Goal: Information Seeking & Learning: Compare options

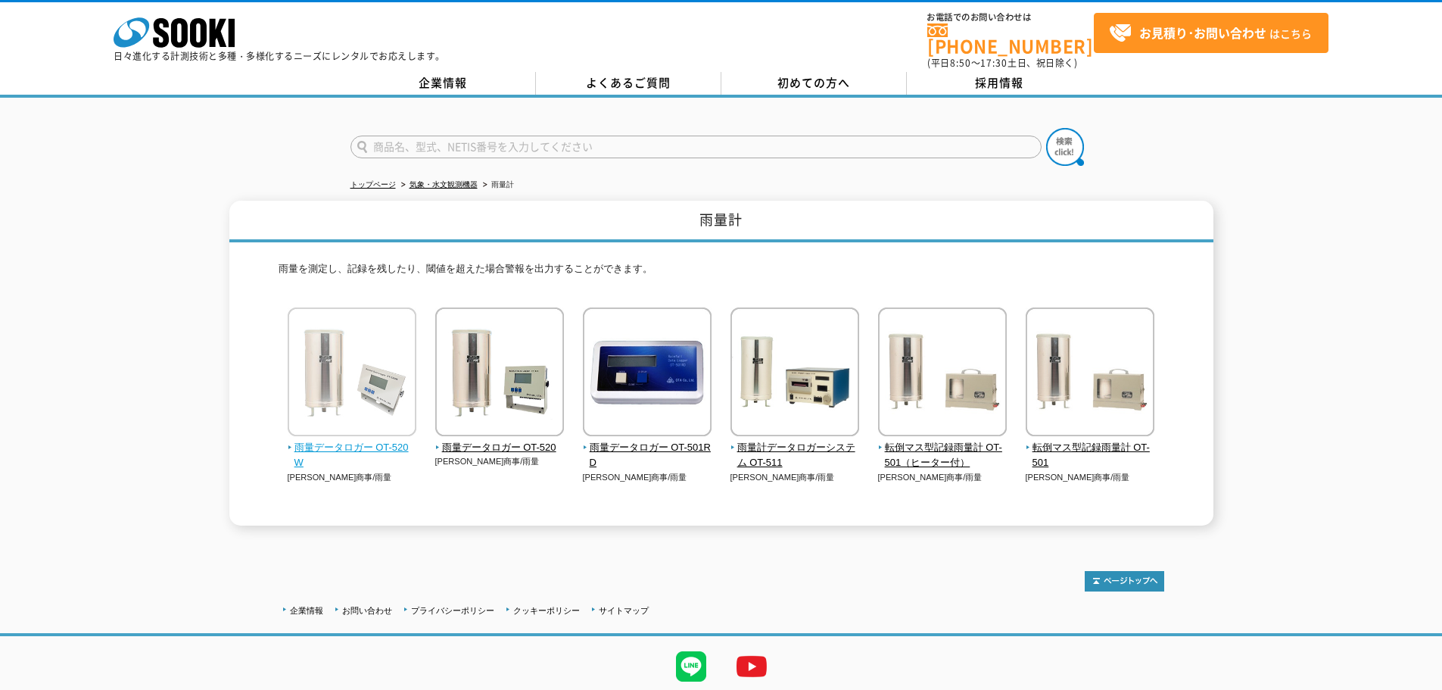
click at [343, 440] on span "雨量データロガー OT-520W" at bounding box center [352, 456] width 129 height 32
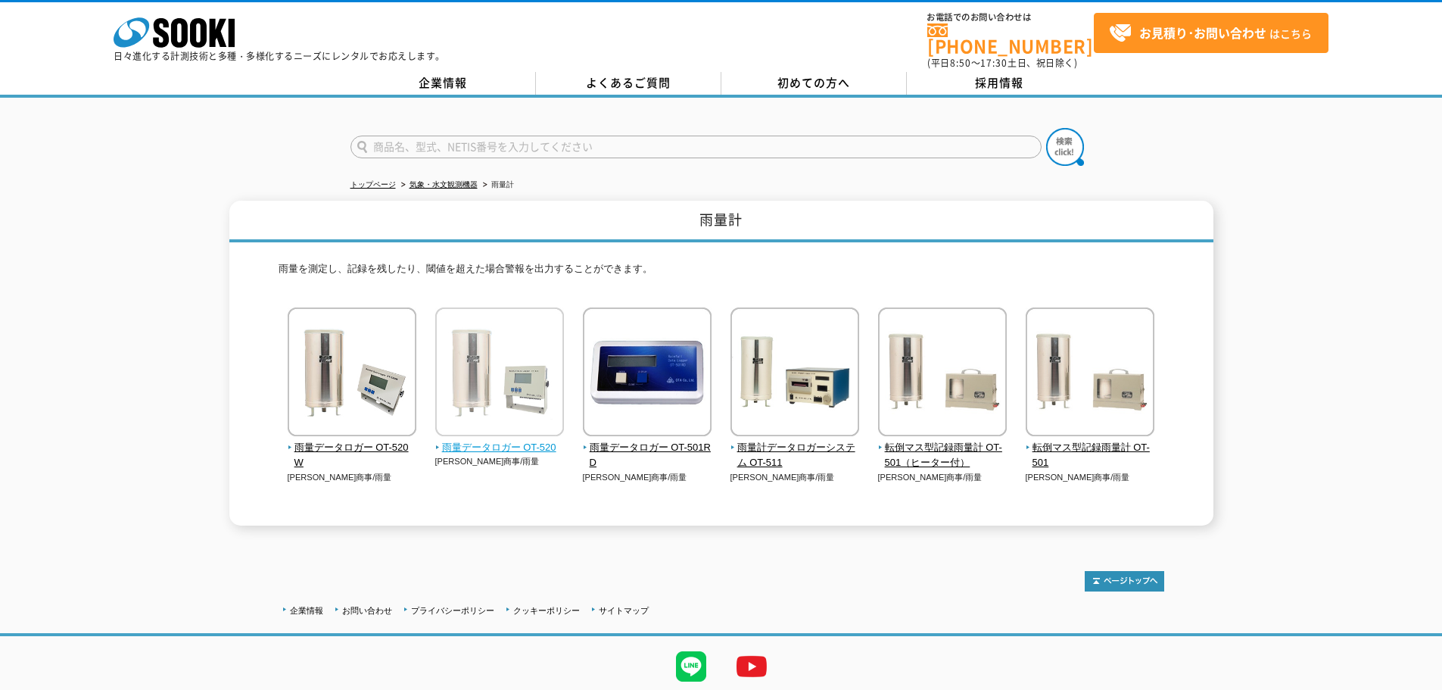
click at [521, 395] on img at bounding box center [499, 373] width 129 height 132
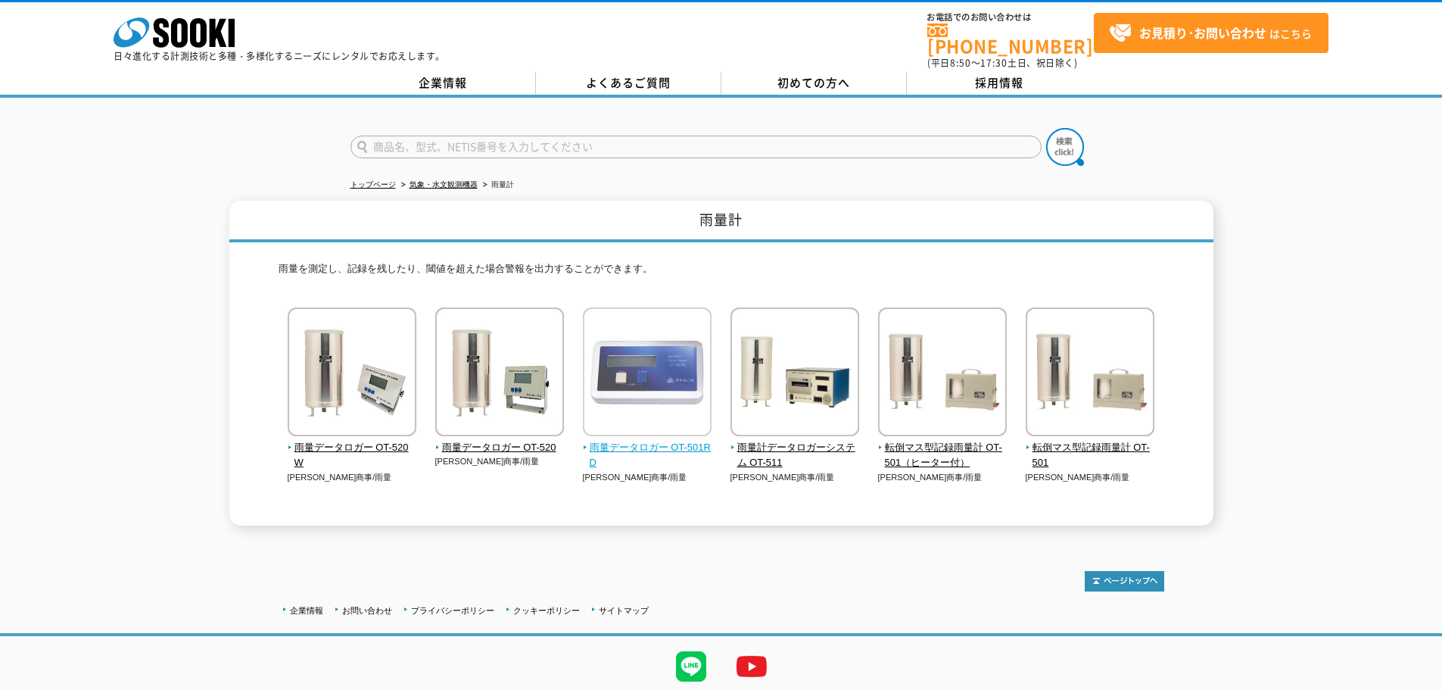
click at [657, 440] on span "雨量データロガー OT-501RD" at bounding box center [647, 456] width 129 height 32
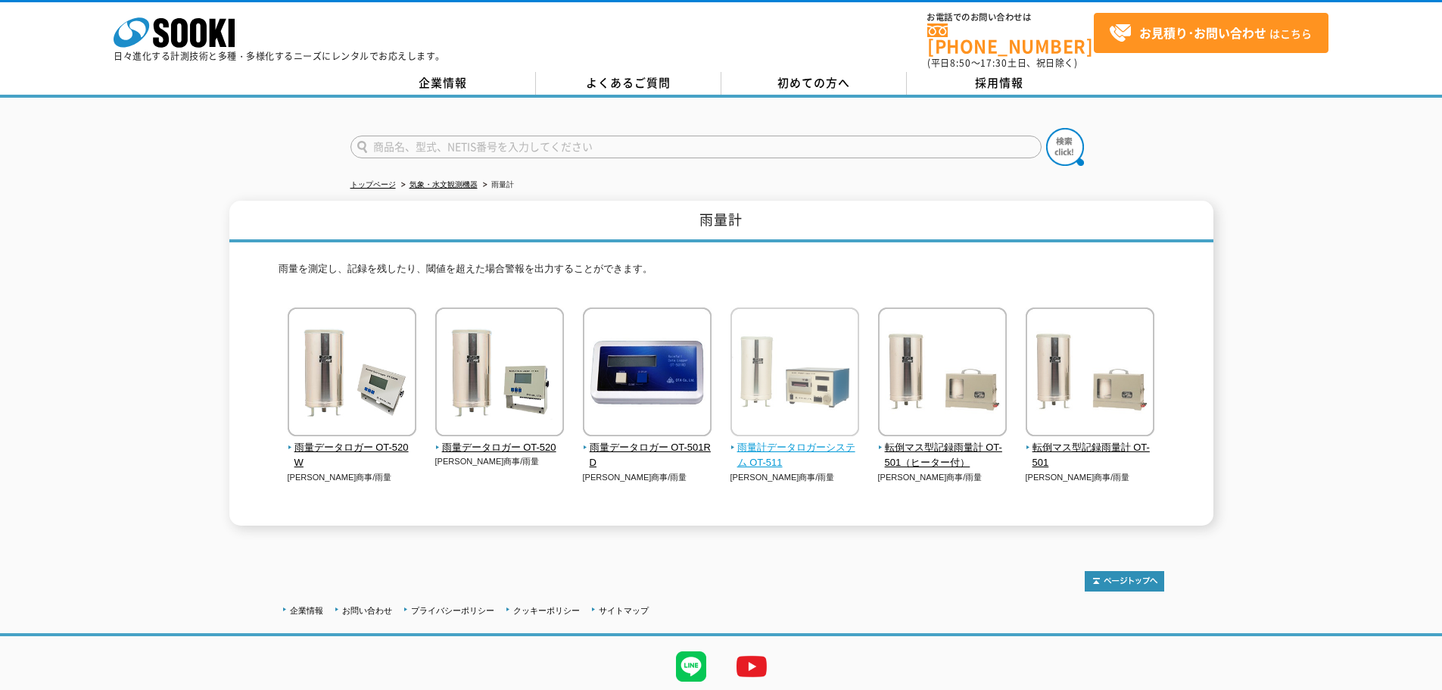
click at [811, 441] on span "雨量計データロガーシステム OT-511" at bounding box center [795, 456] width 129 height 32
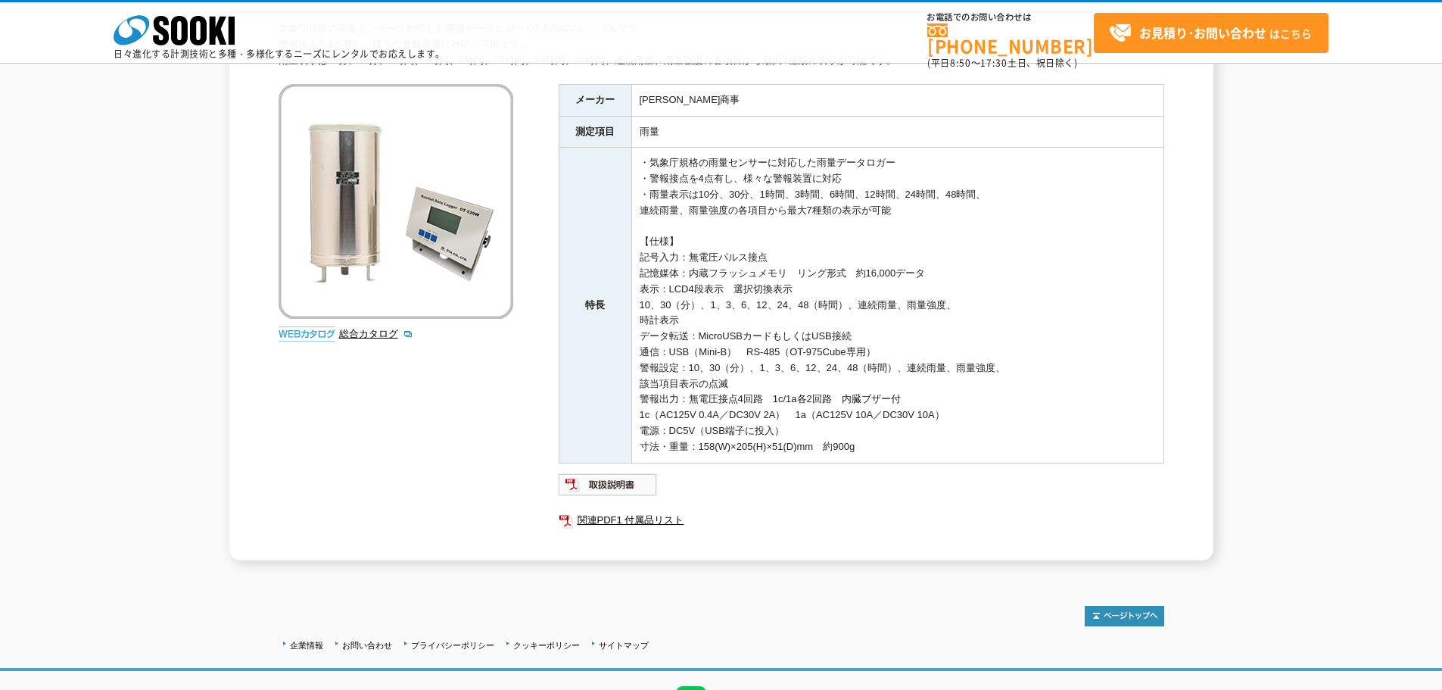
scroll to position [76, 0]
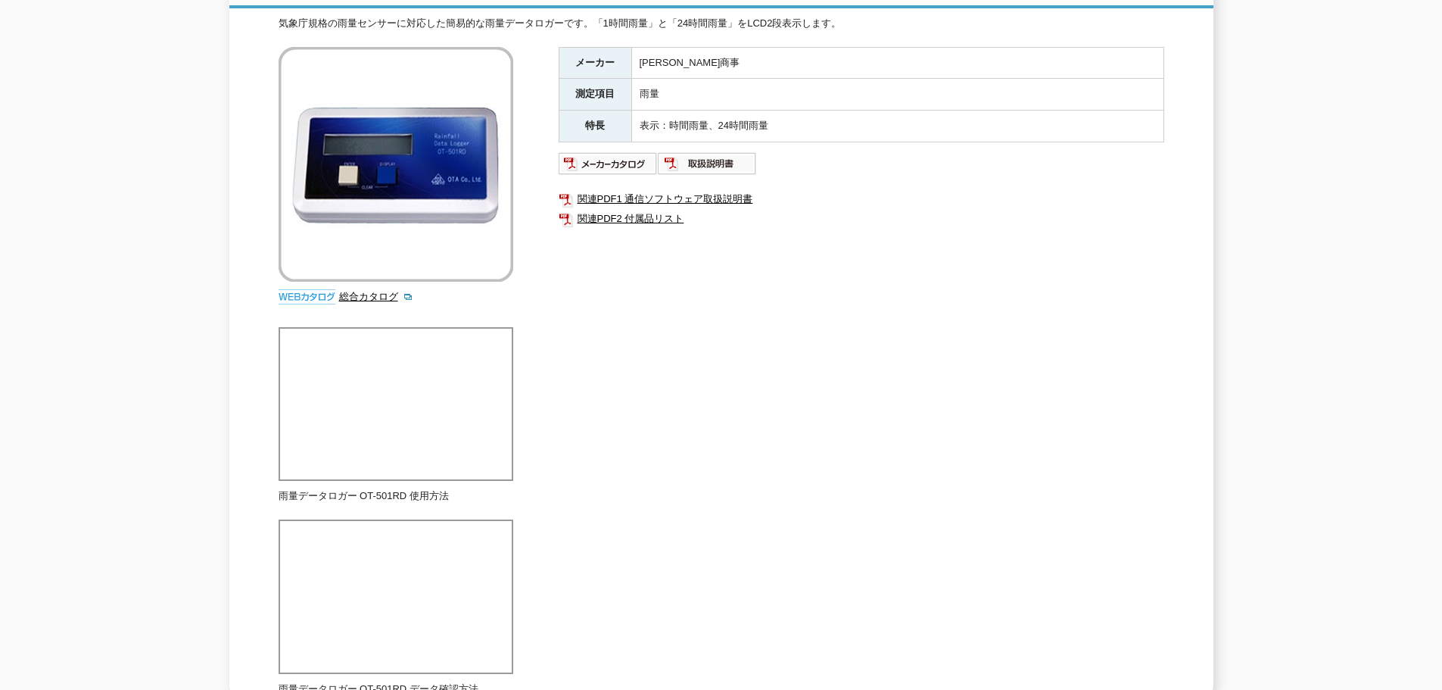
scroll to position [9, 0]
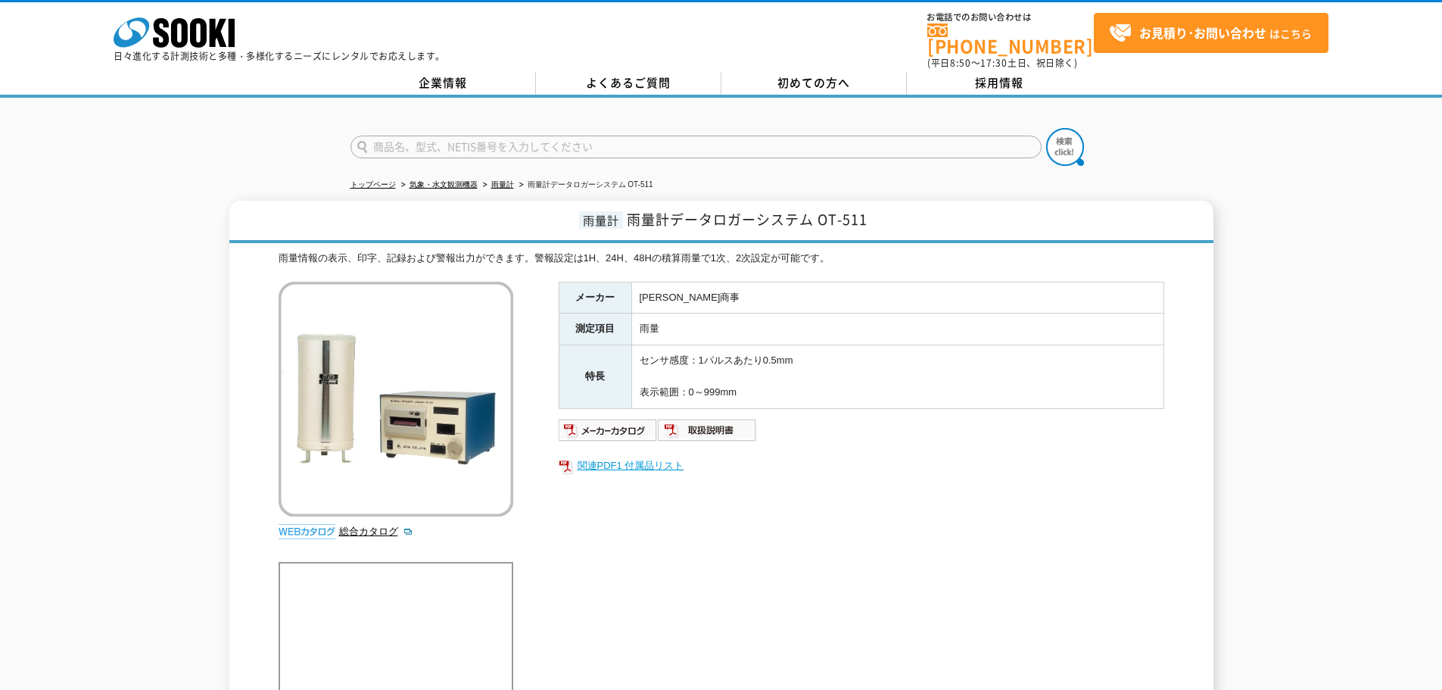
click at [621, 461] on link "関連PDF1 付属品リスト" at bounding box center [862, 466] width 606 height 20
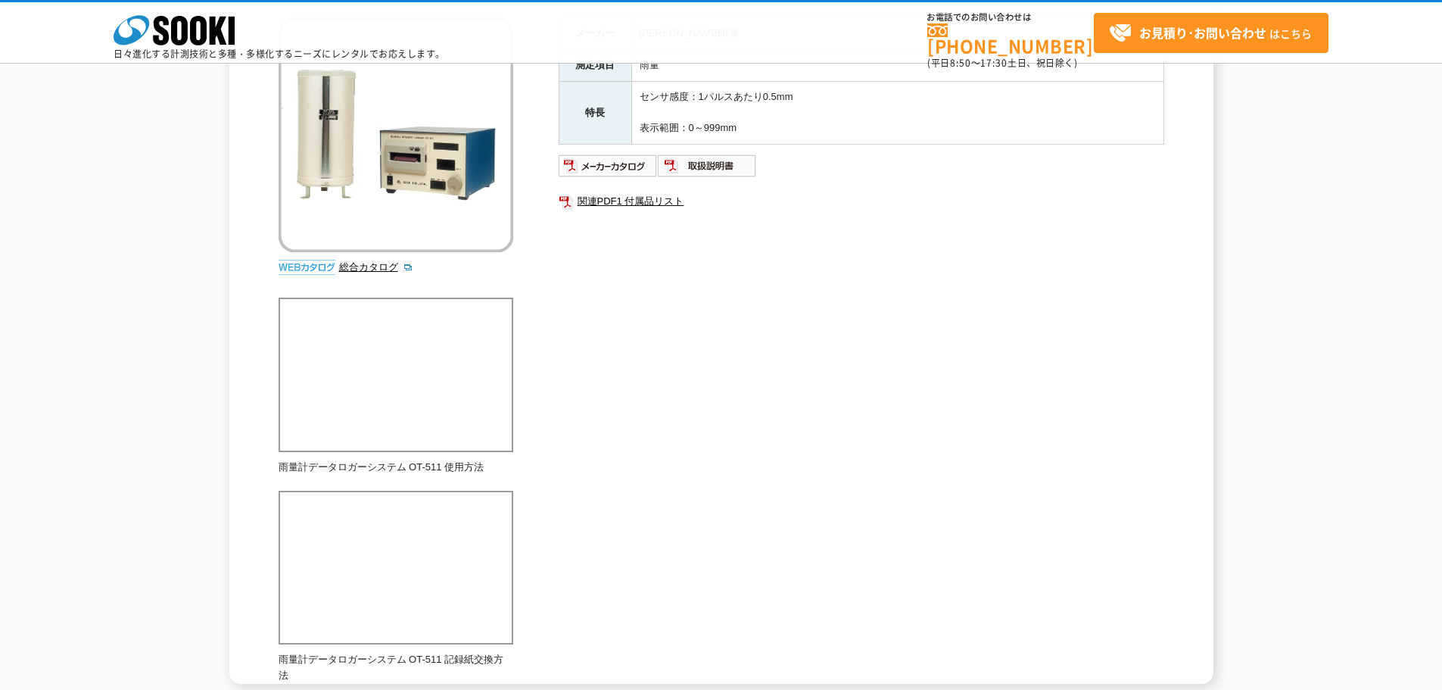
scroll to position [379, 0]
